Goal: Task Accomplishment & Management: Use online tool/utility

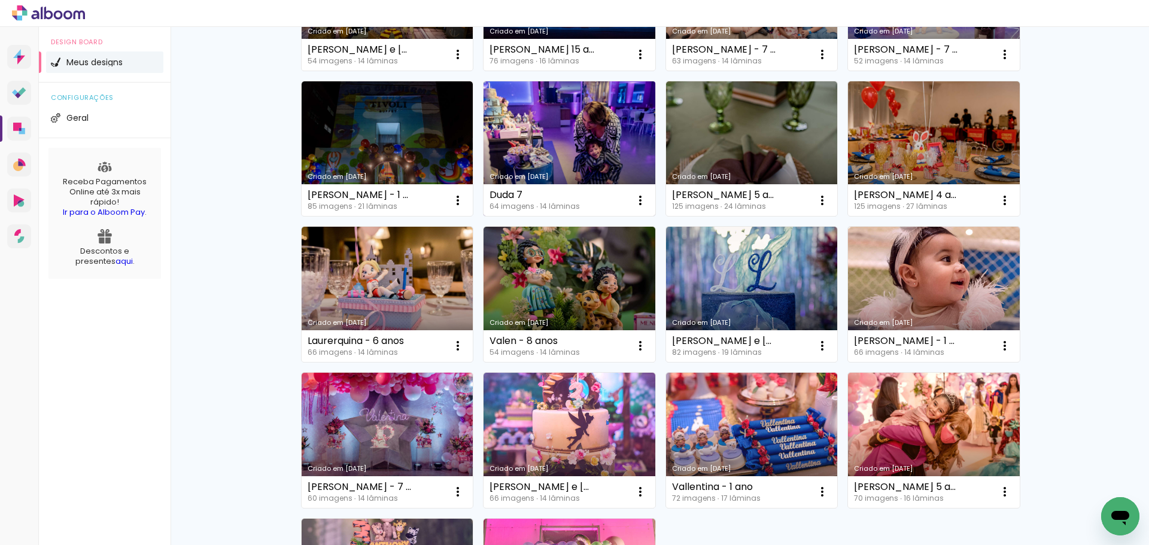
scroll to position [395, 0]
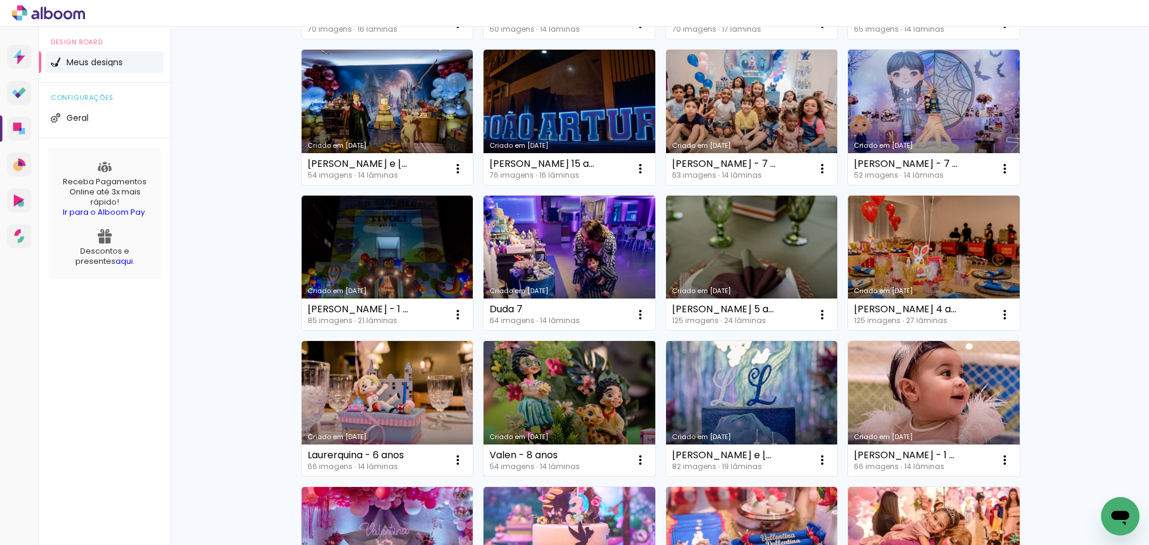
click at [568, 377] on link "Criado em [DATE]" at bounding box center [570, 408] width 172 height 135
